Goal: Communication & Community: Answer question/provide support

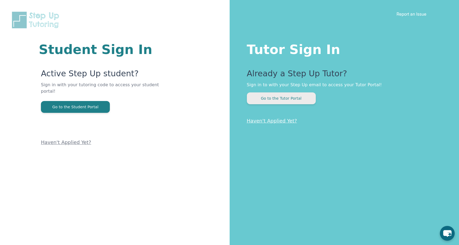
click at [305, 104] on div "Tutor Sign In Already a Step Up Tutor? Sign in to with your Step Up email to ac…" at bounding box center [345, 122] width 230 height 245
click at [305, 104] on button "Go to the Tutor Portal" at bounding box center [281, 99] width 69 height 12
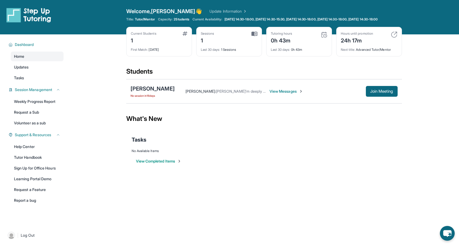
click at [269, 94] on span "View Messages" at bounding box center [286, 91] width 34 height 5
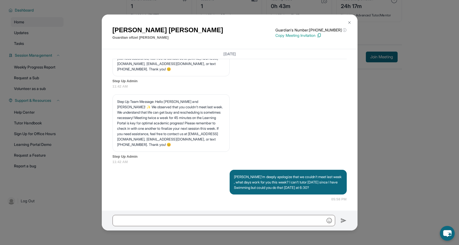
scroll to position [39, 0]
click at [269, 200] on div "[PERSON_NAME]’m deeply apologize that we couldn't meet last week , what days wo…" at bounding box center [229, 186] width 234 height 32
click at [262, 179] on p "[PERSON_NAME]’m deeply apologize that we couldn't meet last week , what days wo…" at bounding box center [288, 182] width 108 height 16
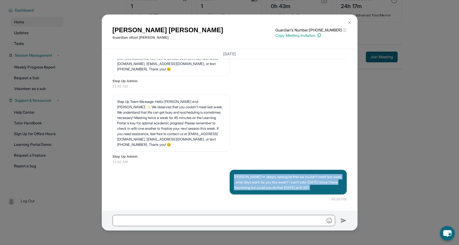
click at [262, 179] on p "[PERSON_NAME]’m deeply apologize that we couldn't meet last week , what days wo…" at bounding box center [288, 182] width 108 height 16
copy p "[PERSON_NAME]’m deeply apologize that we couldn't meet last week , what days wo…"
click at [350, 22] on img at bounding box center [349, 22] width 4 height 4
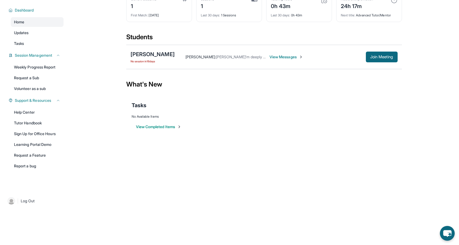
click at [266, 53] on div "[PERSON_NAME] : [PERSON_NAME]’m deeply apologize that we couldn't meet last wee…" at bounding box center [286, 57] width 223 height 11
click at [269, 57] on span "View Messages" at bounding box center [286, 56] width 34 height 5
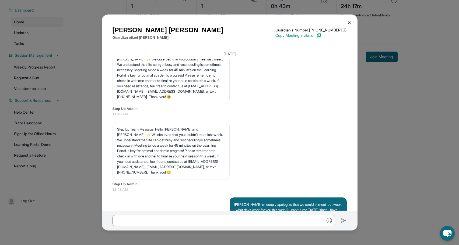
scroll to position [1844, 0]
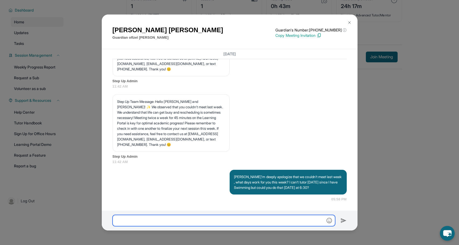
click at [209, 220] on input "text" at bounding box center [223, 220] width 223 height 11
type input "**********"
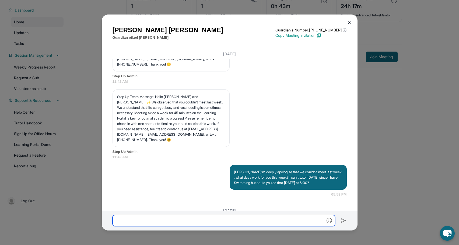
scroll to position [1888, 0]
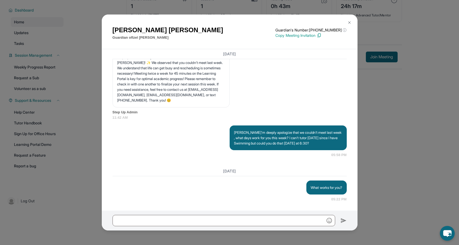
click at [349, 19] on button at bounding box center [349, 22] width 11 height 11
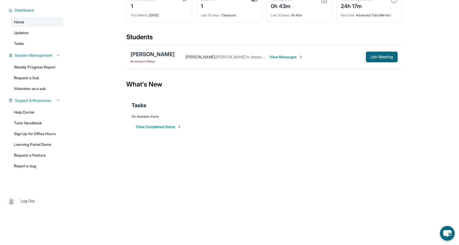
click at [177, 81] on div "What's New" at bounding box center [264, 85] width 276 height 24
click at [269, 57] on span "View Messages" at bounding box center [286, 56] width 34 height 5
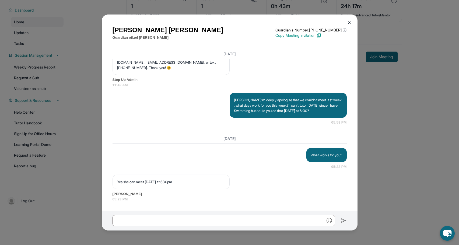
scroll to position [39, 0]
click at [227, 182] on div "Yes she can meet [DATE] at 630pm" at bounding box center [170, 182] width 117 height 15
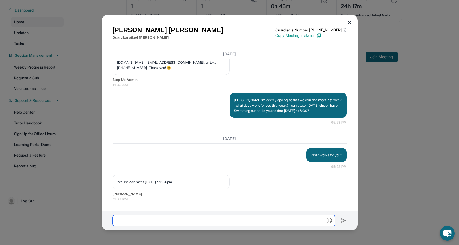
click at [174, 223] on input "text" at bounding box center [223, 220] width 223 height 11
type input "**********"
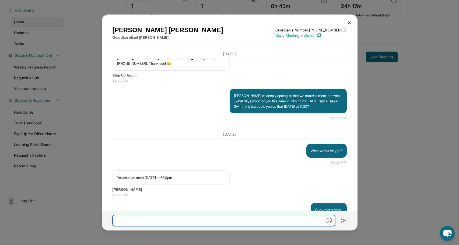
scroll to position [1947, 0]
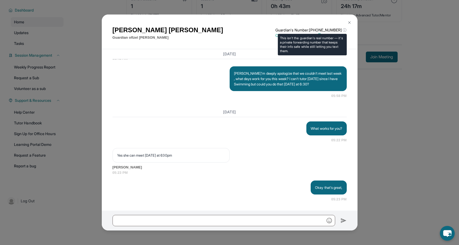
click at [326, 31] on p "Guardian's Number: [PHONE_NUMBER] ⓘ" at bounding box center [310, 29] width 71 height 5
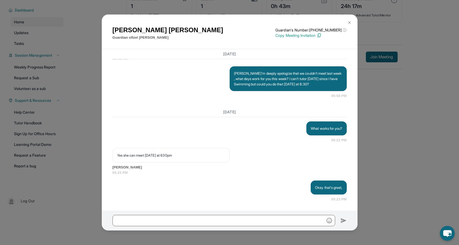
click at [321, 35] on img at bounding box center [318, 35] width 5 height 5
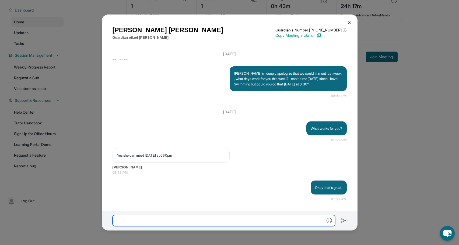
click at [229, 218] on input "text" at bounding box center [223, 220] width 223 height 11
paste input "**********"
type input "**********"
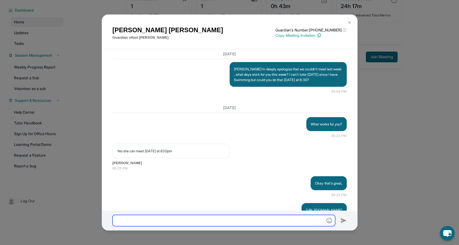
scroll to position [1973, 0]
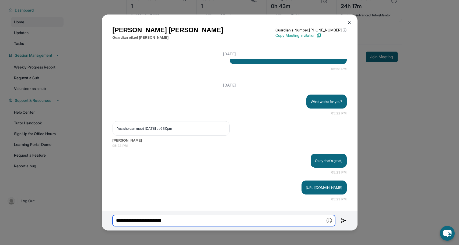
type input "**********"
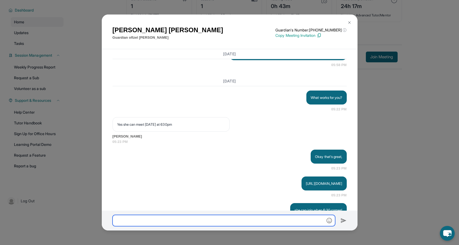
scroll to position [2000, 0]
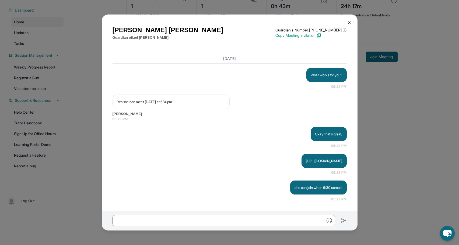
click at [356, 25] on div "[PERSON_NAME] Guardian of [PERSON_NAME] Guardian's Number: [PHONE_NUMBER] ⓘ Thi…" at bounding box center [230, 32] width 256 height 35
click at [351, 25] on button at bounding box center [349, 22] width 11 height 11
